Goal: Find specific page/section: Find specific page/section

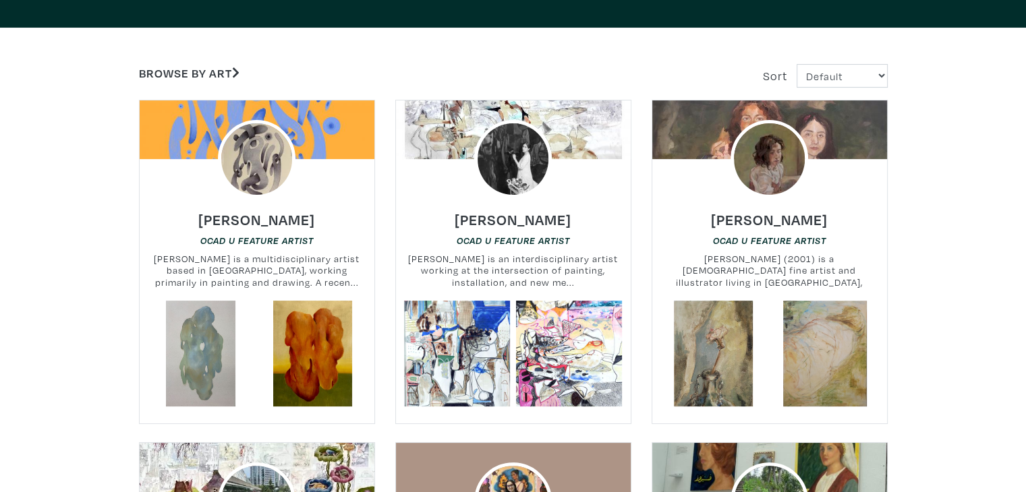
scroll to position [135, 0]
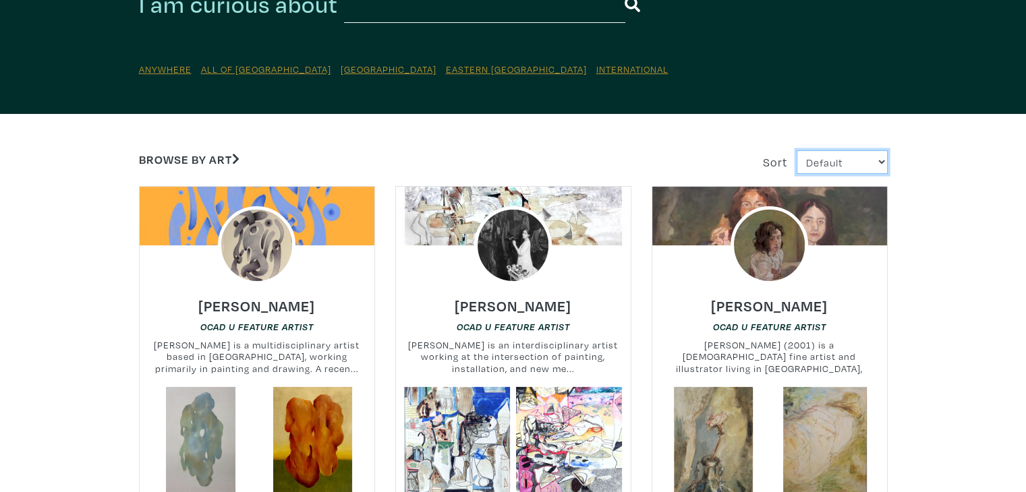
click at [853, 168] on select "Default Most Viewed Newest A-Z Z-A" at bounding box center [842, 162] width 91 height 24
select select "fname_asc"
click at [797, 150] on select "Default Most Viewed Newest A-Z Z-A" at bounding box center [842, 162] width 91 height 24
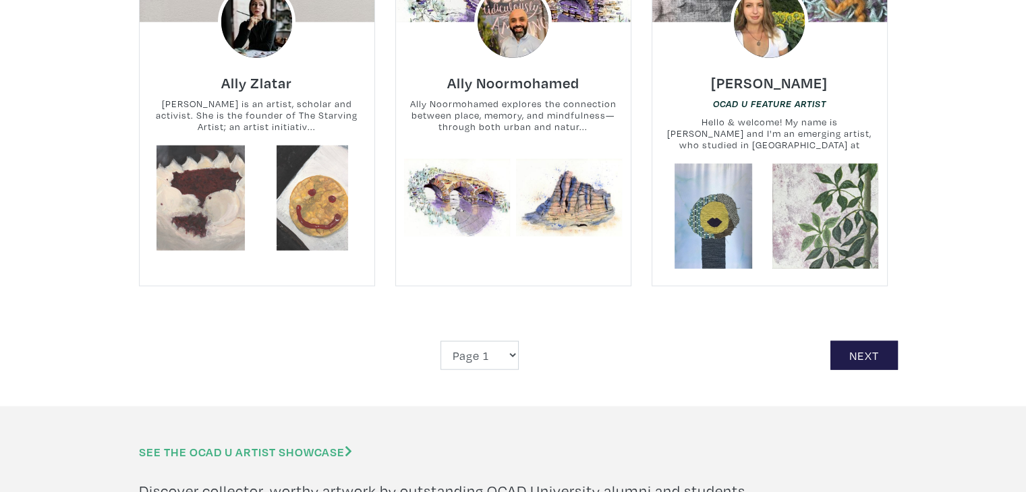
scroll to position [3035, 0]
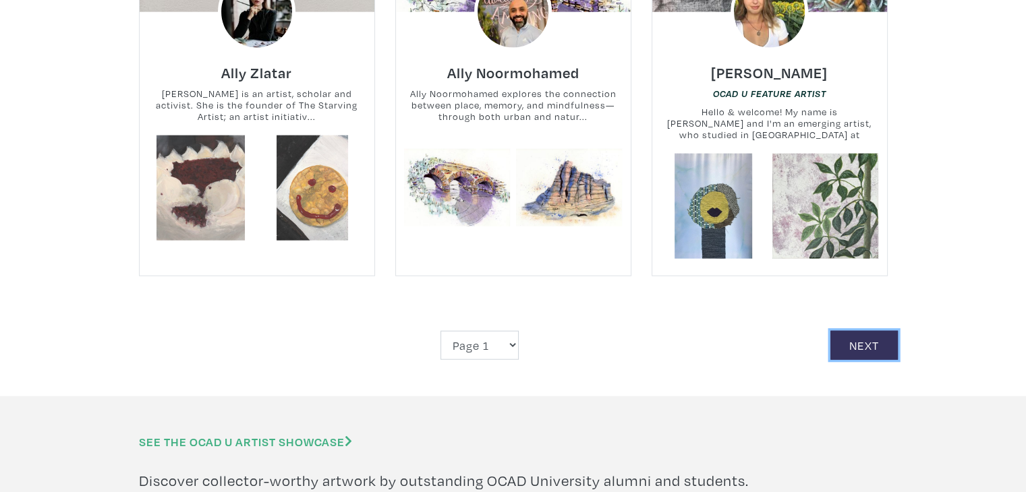
click at [869, 331] on link "Next" at bounding box center [863, 345] width 67 height 29
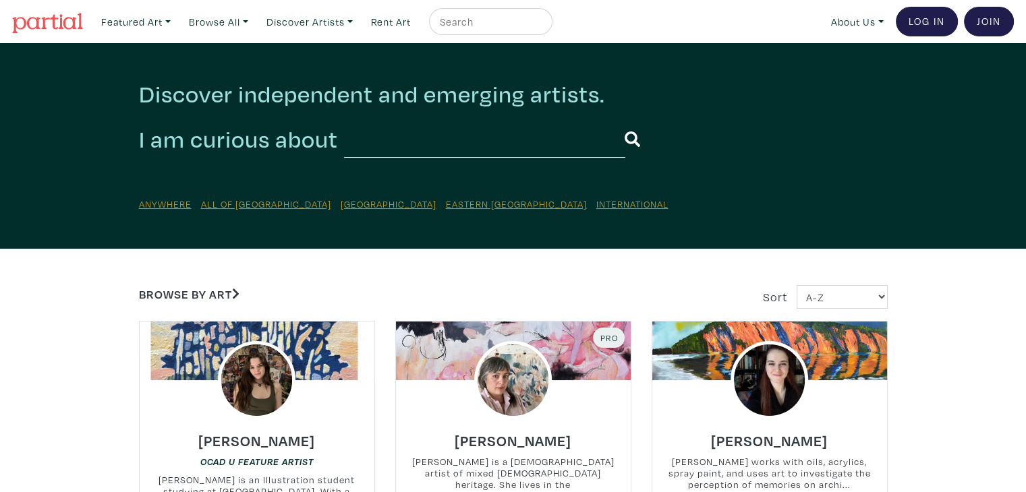
click at [497, 149] on input "text" at bounding box center [484, 139] width 281 height 37
type input "[PERSON_NAME]"
click at [625, 122] on button "submit" at bounding box center [633, 139] width 16 height 35
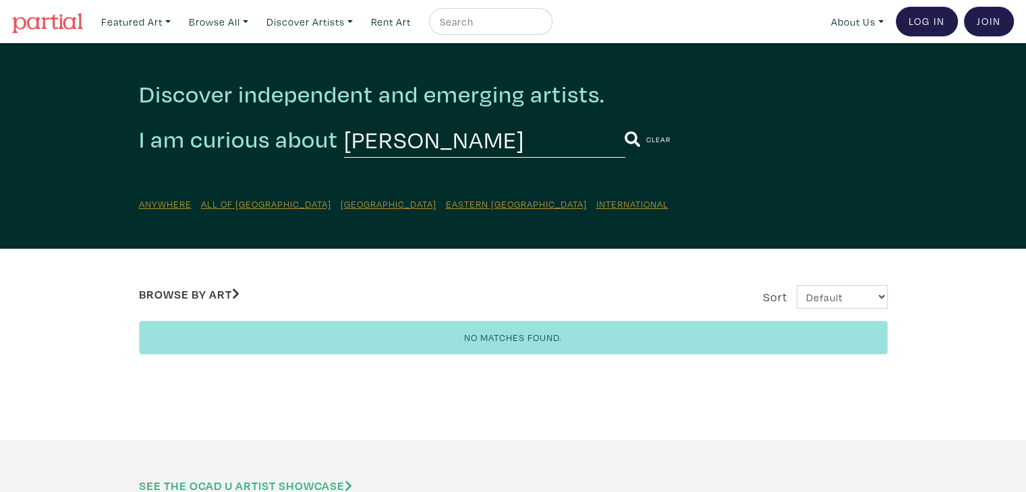
click at [75, 25] on img at bounding box center [47, 23] width 71 height 20
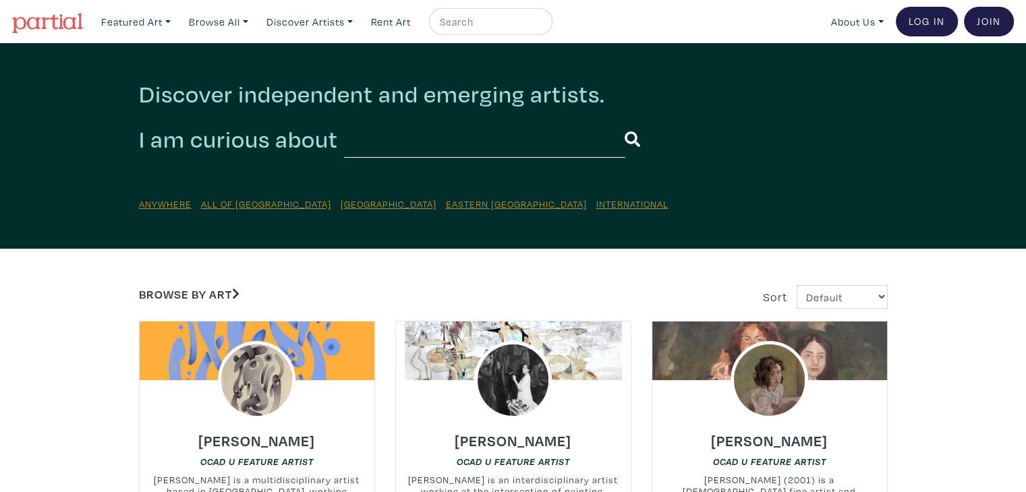
click at [33, 22] on img at bounding box center [47, 23] width 71 height 20
